Goal: Information Seeking & Learning: Learn about a topic

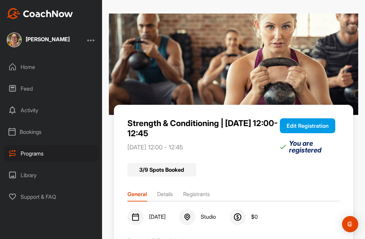
click at [33, 145] on div "Programs" at bounding box center [51, 153] width 95 height 17
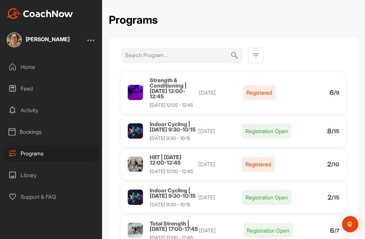
click at [162, 77] on span "Strength & Conditioning | [DATE] 12:00-12:45" at bounding box center [168, 88] width 37 height 23
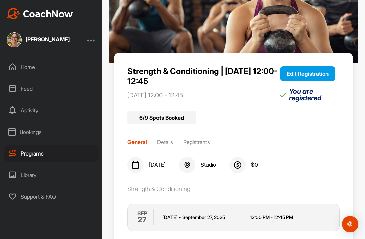
scroll to position [51, 0]
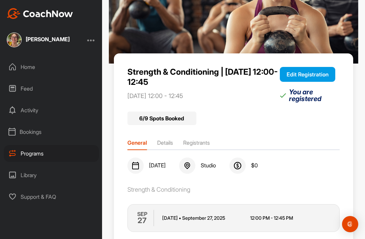
click at [166, 138] on li "Details" at bounding box center [165, 143] width 16 height 11
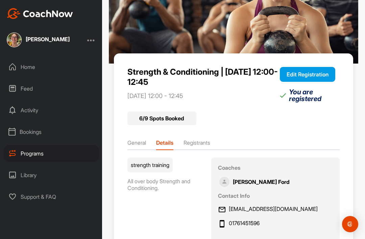
click at [204, 138] on li "Registrants" at bounding box center [196, 143] width 27 height 11
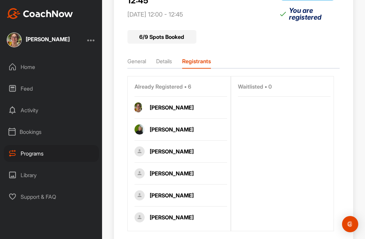
scroll to position [132, 0]
click at [36, 145] on div "Programs" at bounding box center [51, 153] width 95 height 17
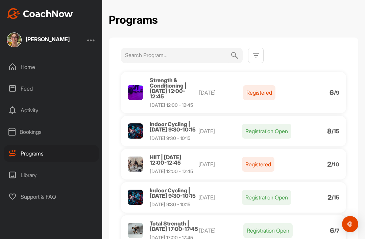
click at [166, 154] on span "HIIT | [DATE] 12:00-12:45" at bounding box center [166, 160] width 32 height 12
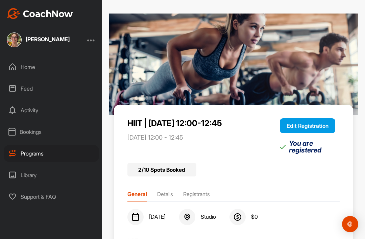
click at [202, 190] on li "Registrants" at bounding box center [196, 195] width 27 height 11
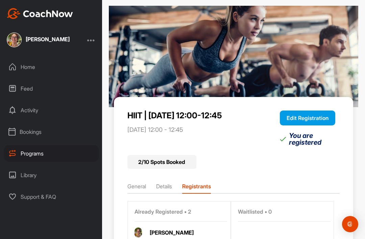
scroll to position [8, 0]
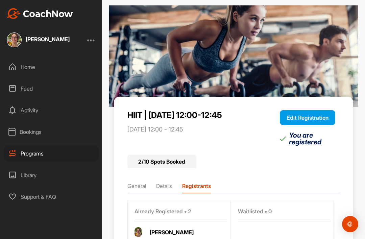
click at [32, 145] on div "Programs" at bounding box center [51, 153] width 95 height 17
